Goal: Information Seeking & Learning: Learn about a topic

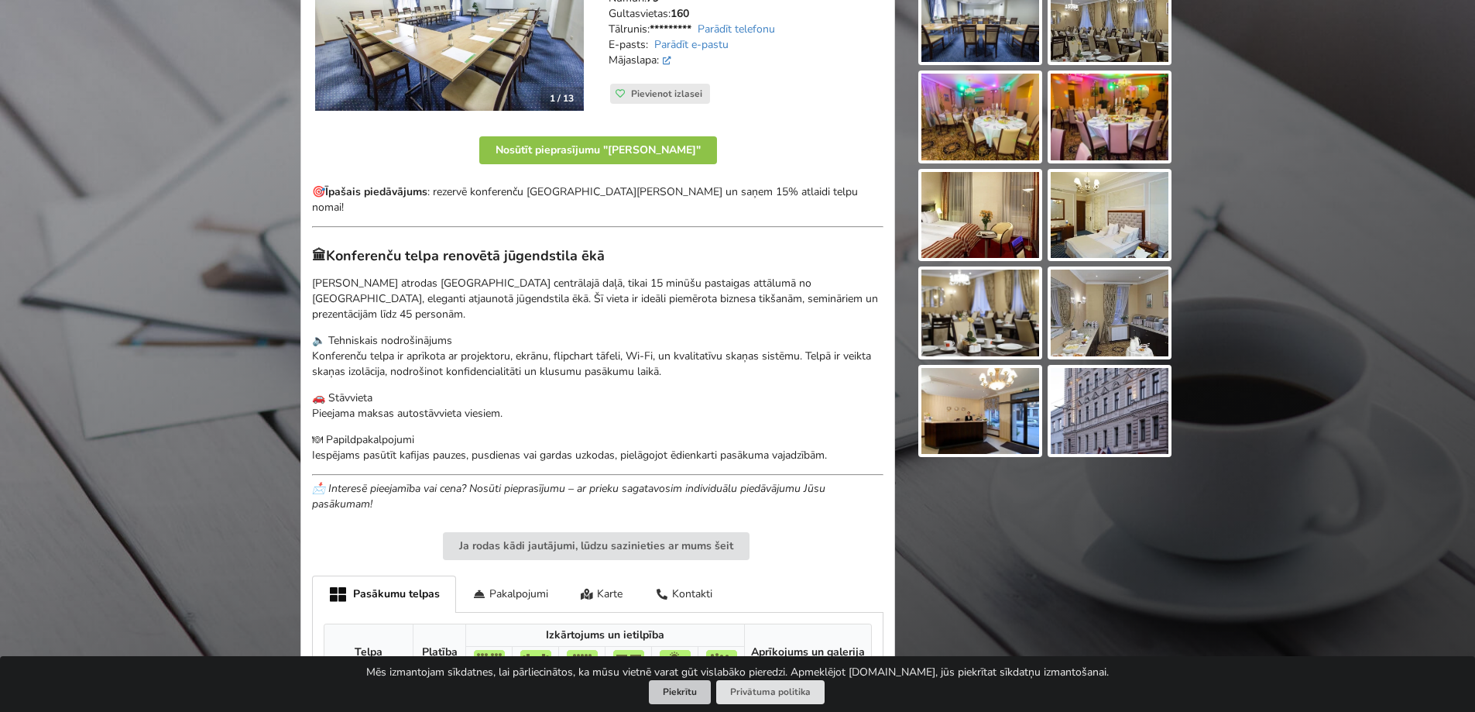
scroll to position [619, 0]
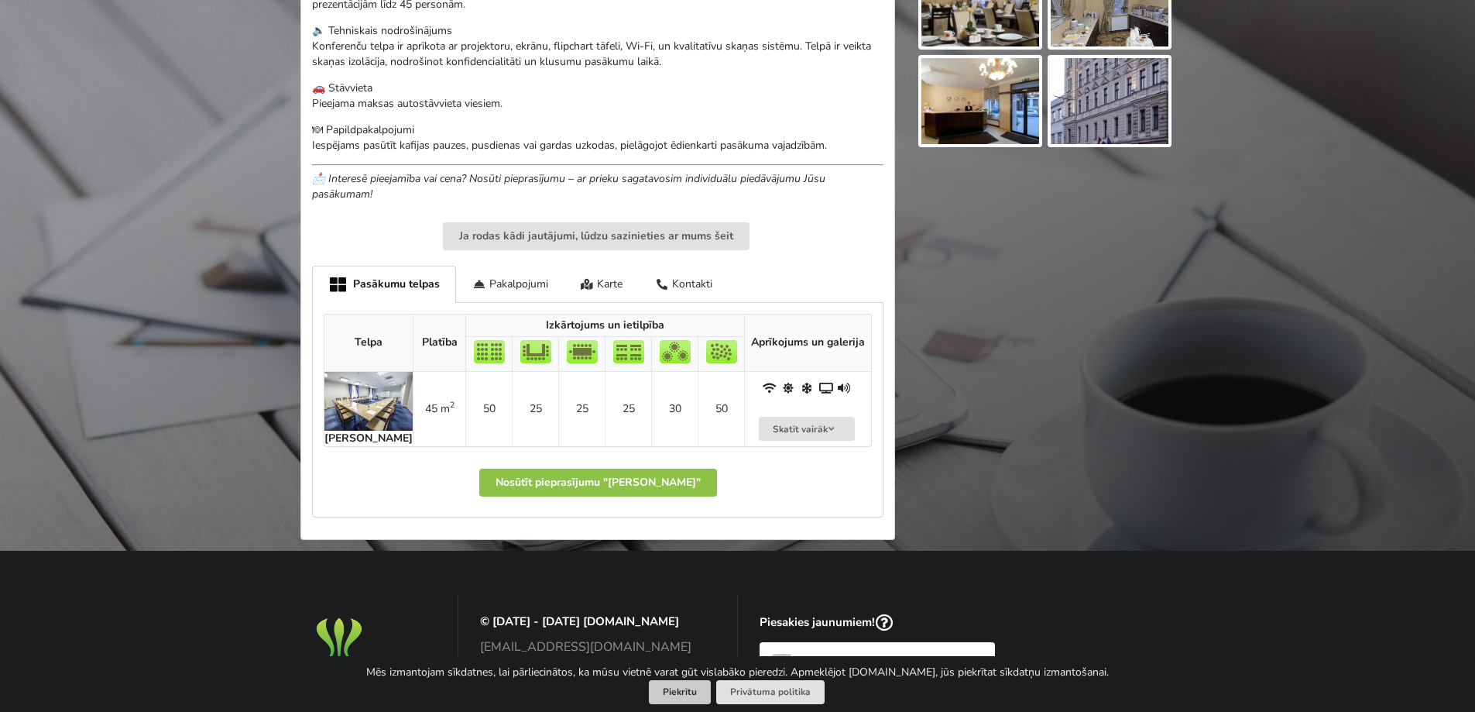
click at [681, 689] on button "Piekrītu" at bounding box center [680, 692] width 62 height 24
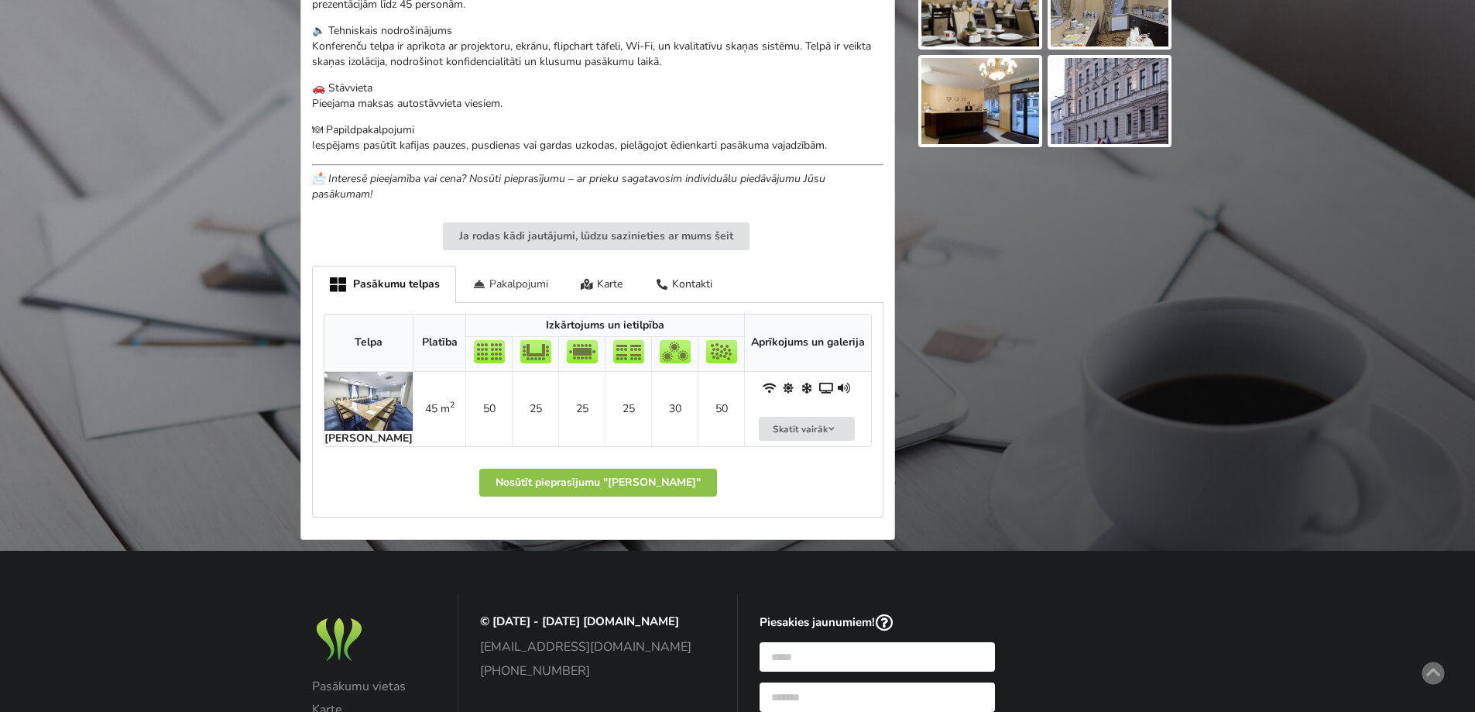
click at [511, 266] on div "Pakalpojumi" at bounding box center [510, 284] width 108 height 36
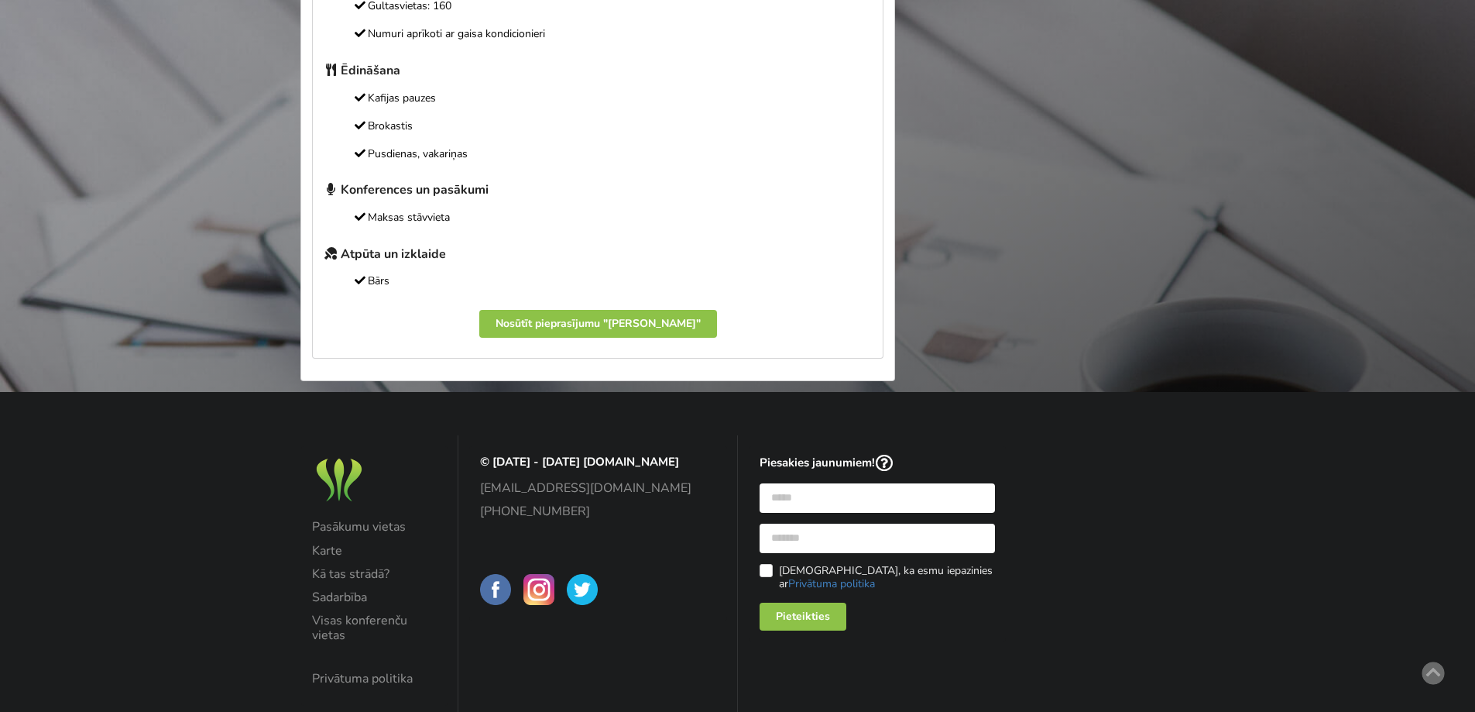
scroll to position [542, 0]
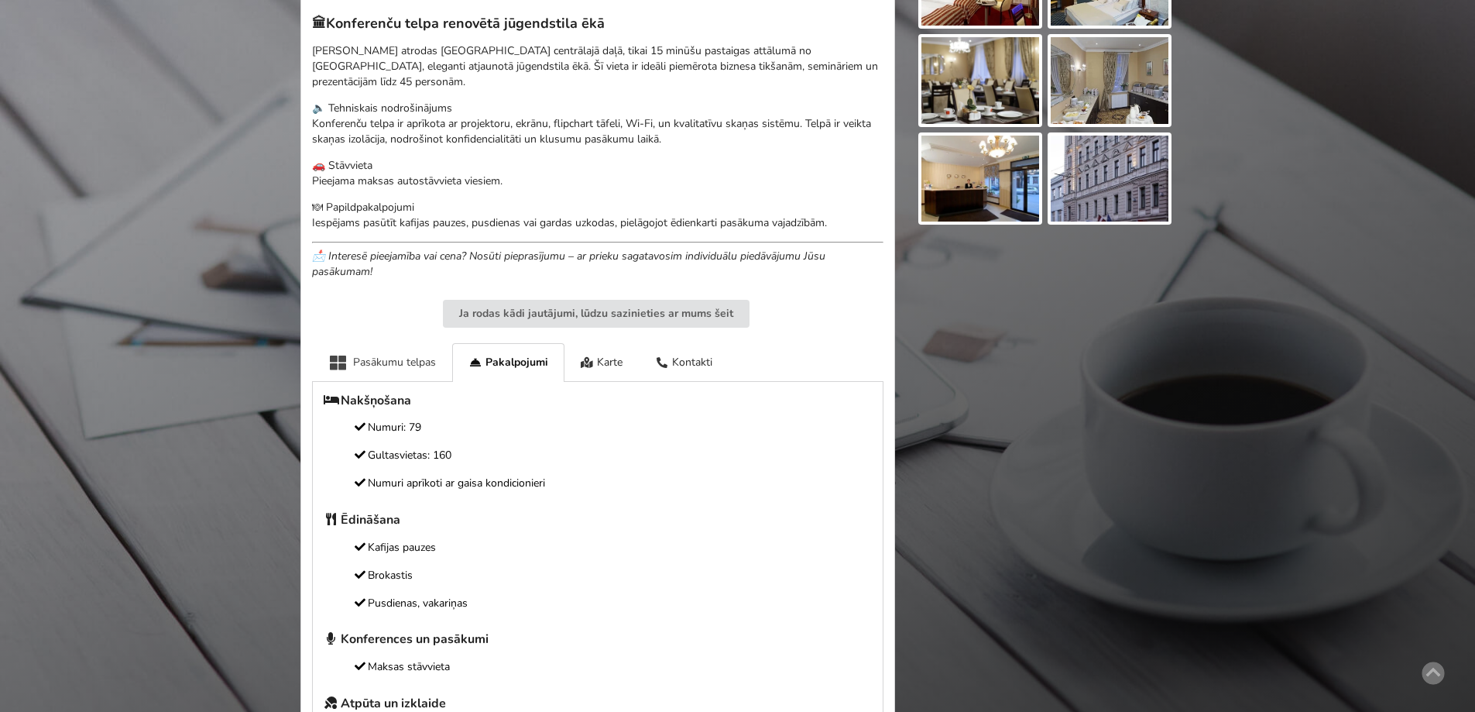
click at [378, 343] on div "Pasākumu telpas" at bounding box center [382, 362] width 140 height 38
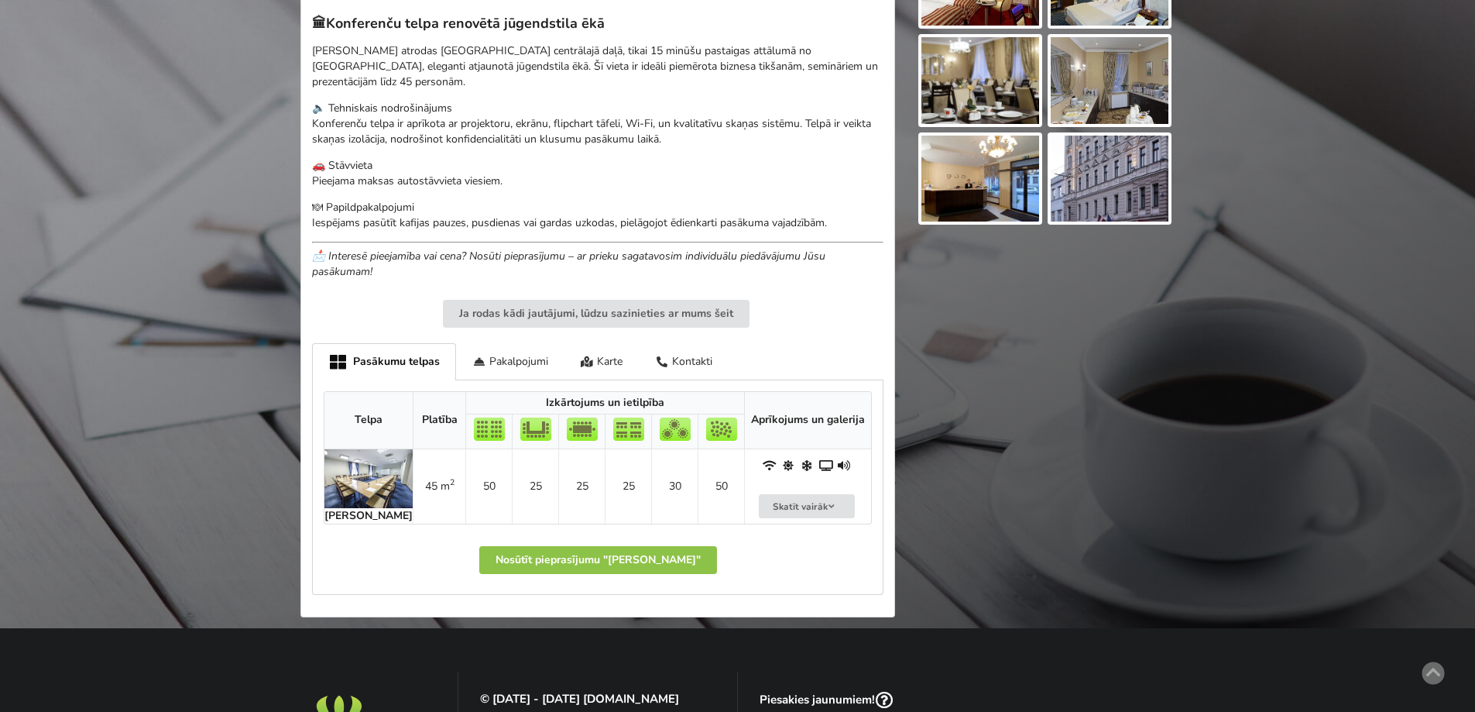
scroll to position [155, 0]
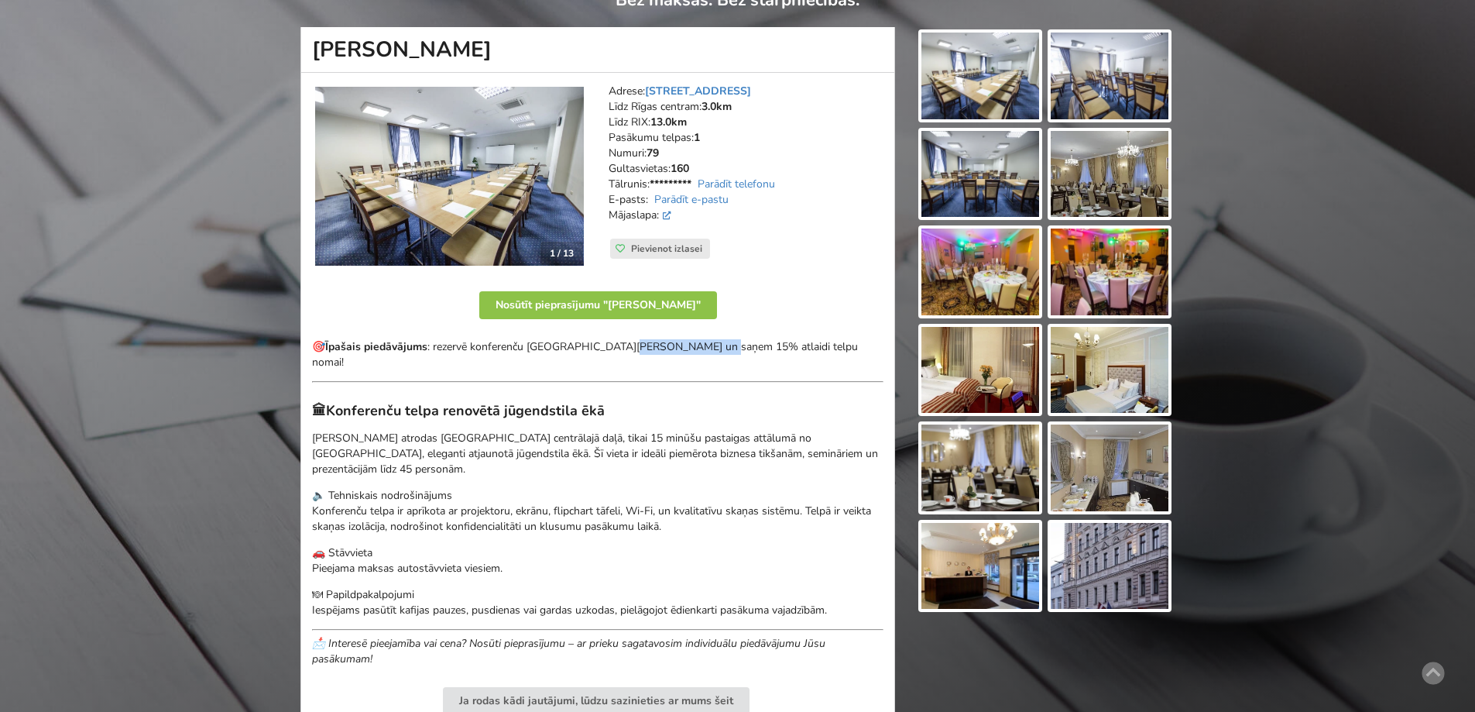
drag, startPoint x: 698, startPoint y: 342, endPoint x: 618, endPoint y: 355, distance: 81.6
click at [624, 350] on p "🎯 Īpašais piedāvājums : rezervē konferenču telpu Gertrude Hotel un saņem 15% at…" at bounding box center [597, 354] width 571 height 31
click at [616, 357] on div "🎯 Īpašais piedāvājums : rezervē konferenču telpu Gertrude Hotel un saņem 15% at…" at bounding box center [597, 503] width 571 height 328
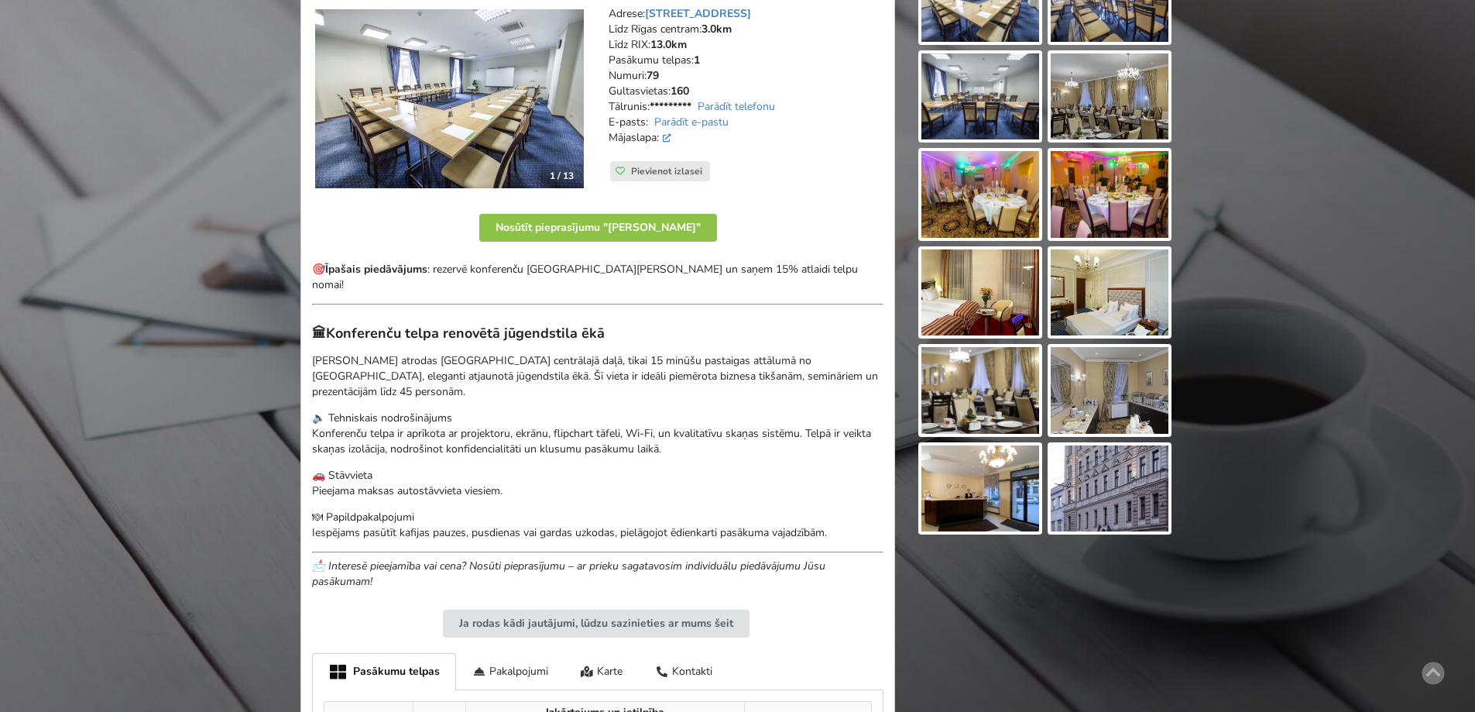
scroll to position [465, 0]
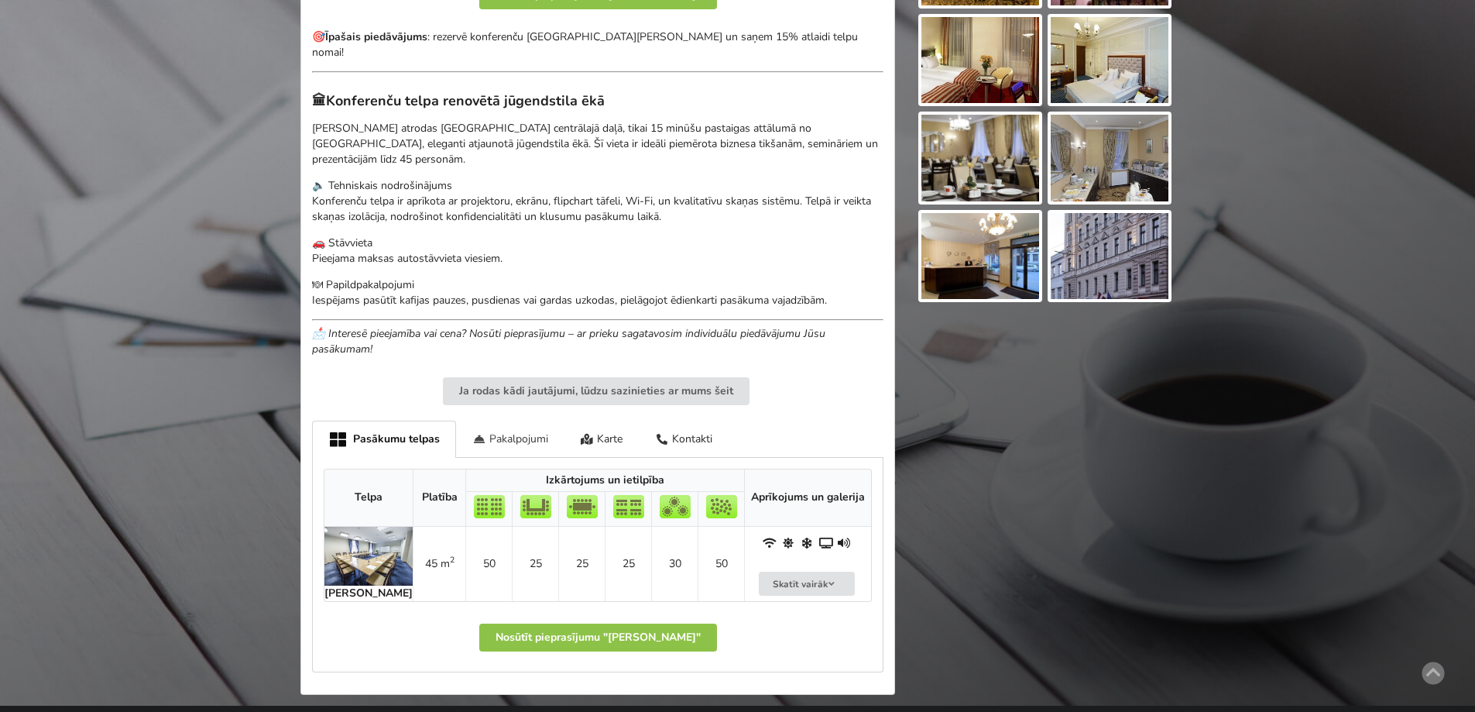
click at [512, 420] on div "Pakalpojumi" at bounding box center [510, 438] width 108 height 36
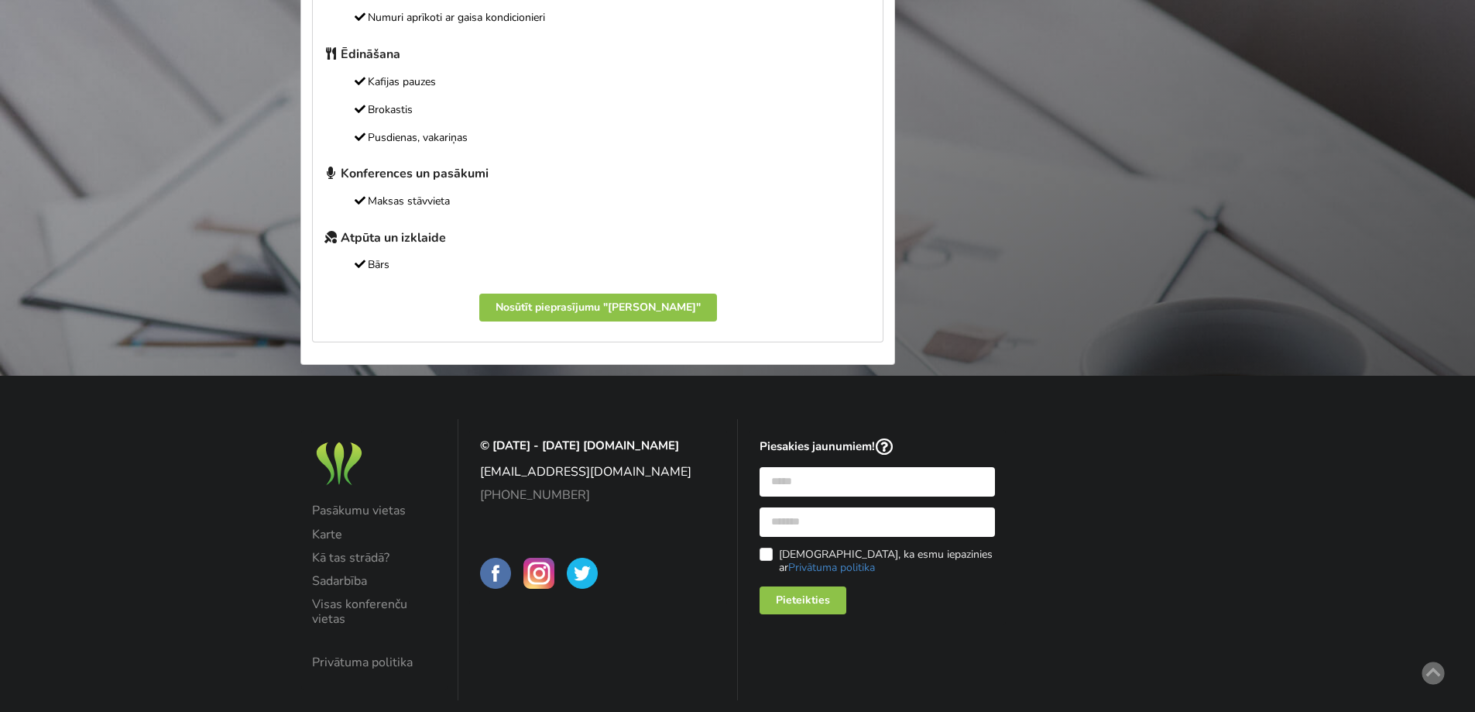
scroll to position [466, 0]
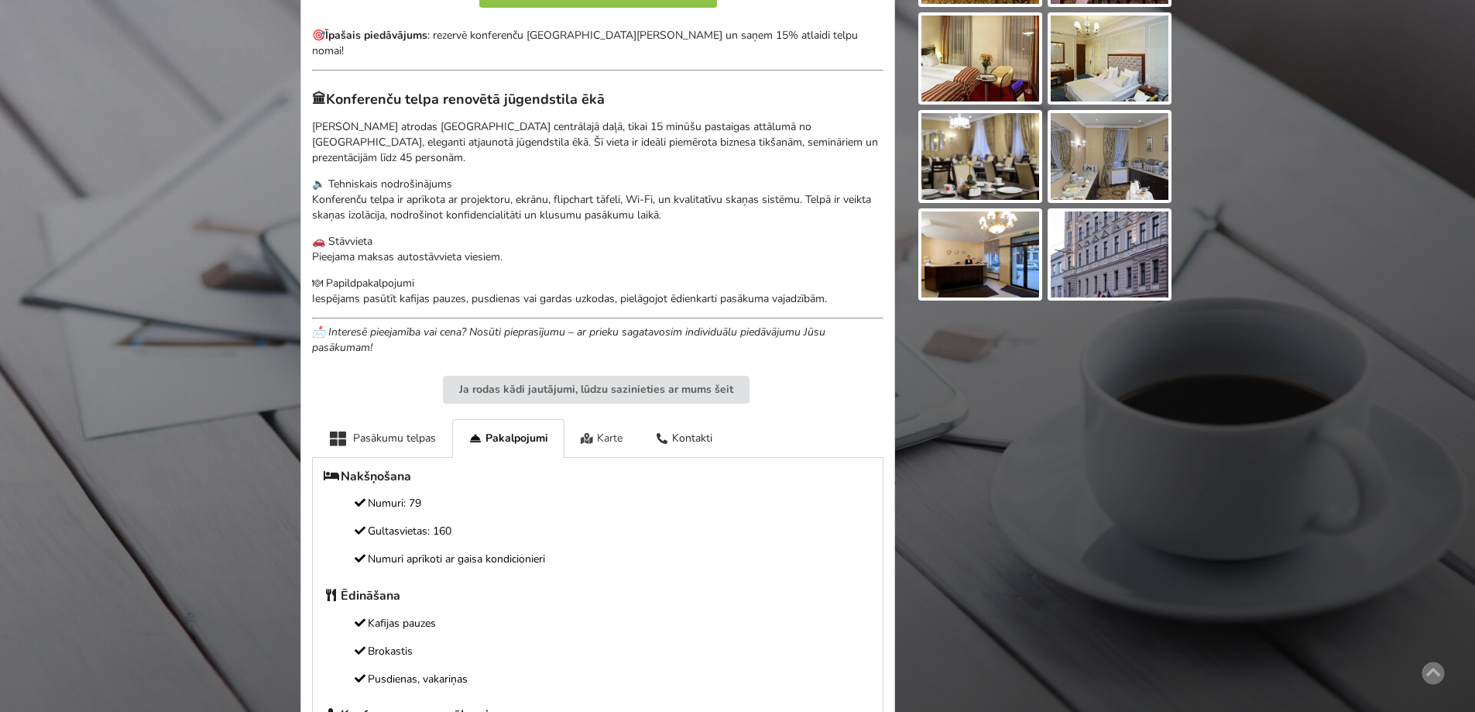
click at [605, 421] on div "Karte" at bounding box center [601, 438] width 75 height 38
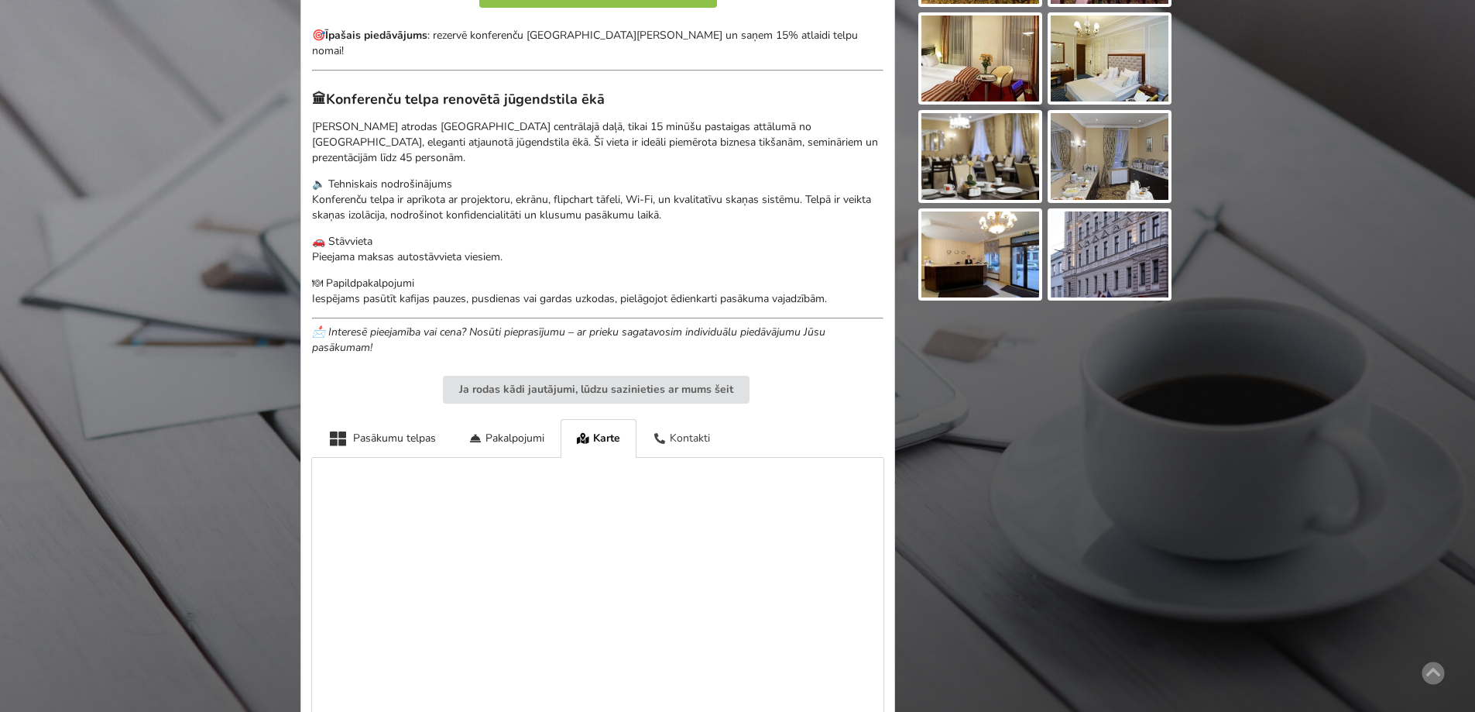
click at [681, 419] on div "Kontakti" at bounding box center [681, 438] width 90 height 38
click at [386, 419] on div "Pasākumu telpas" at bounding box center [382, 438] width 140 height 38
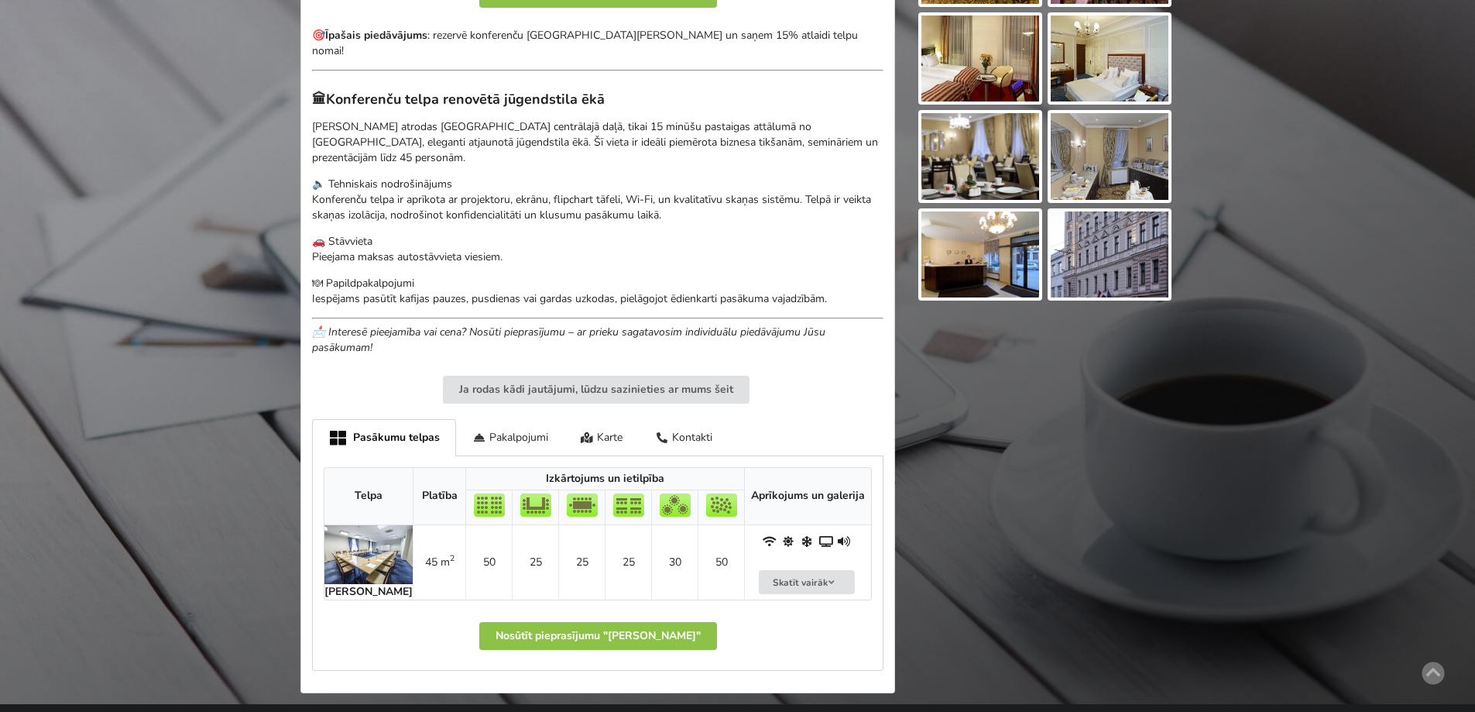
scroll to position [2, 0]
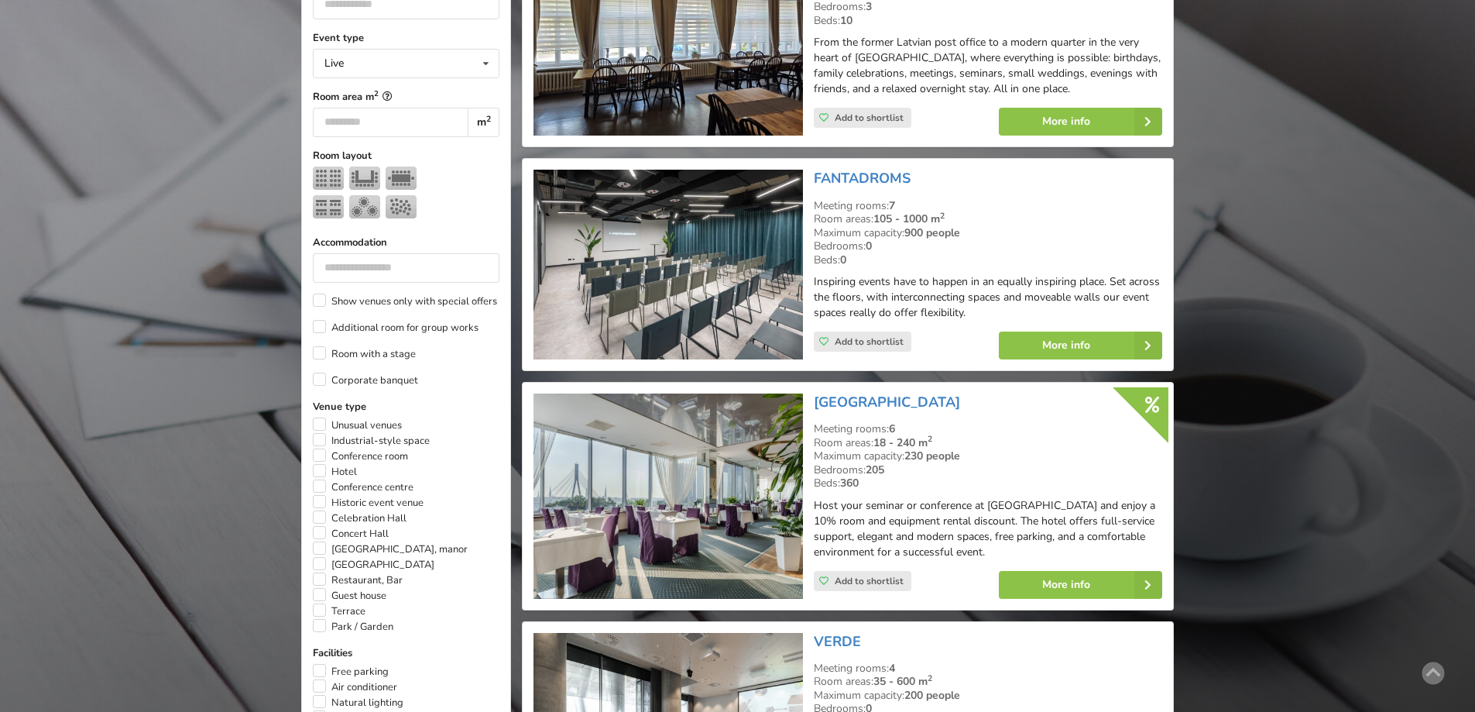
scroll to position [77, 0]
